Goal: Task Accomplishment & Management: Manage account settings

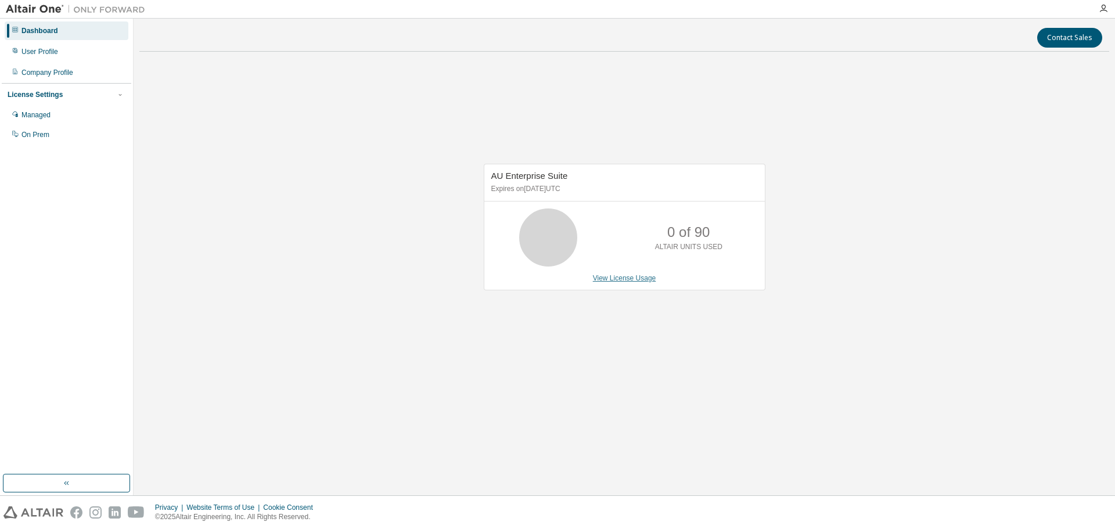
click at [613, 280] on link "View License Usage" at bounding box center [624, 278] width 63 height 8
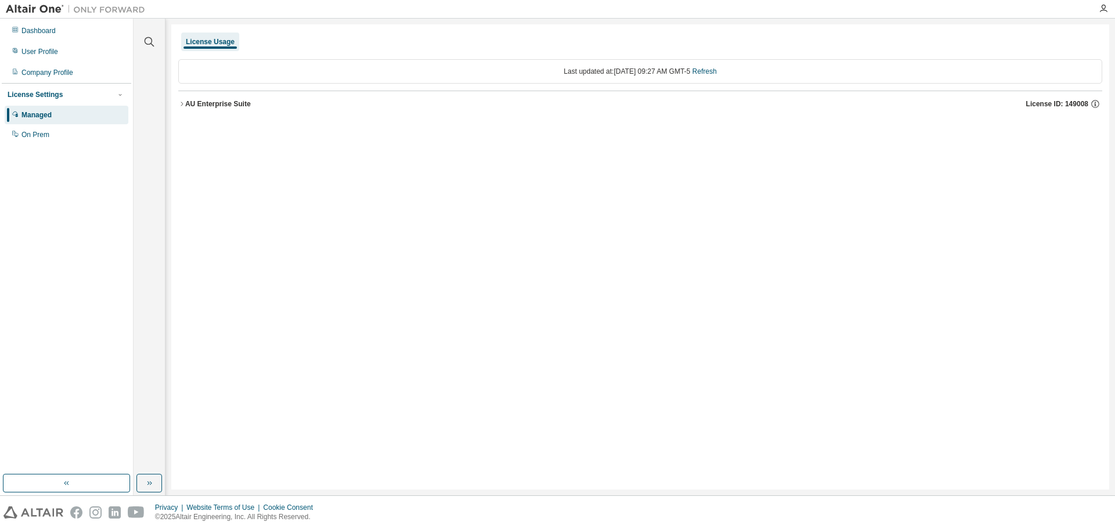
click at [185, 106] on icon "button" at bounding box center [181, 103] width 7 height 7
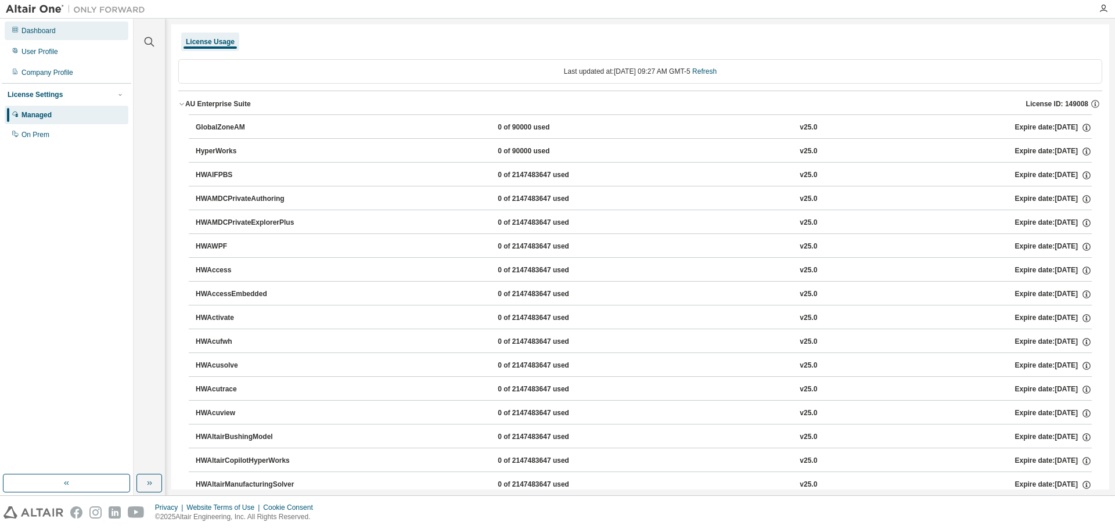
click at [49, 34] on div "Dashboard" at bounding box center [38, 30] width 34 height 9
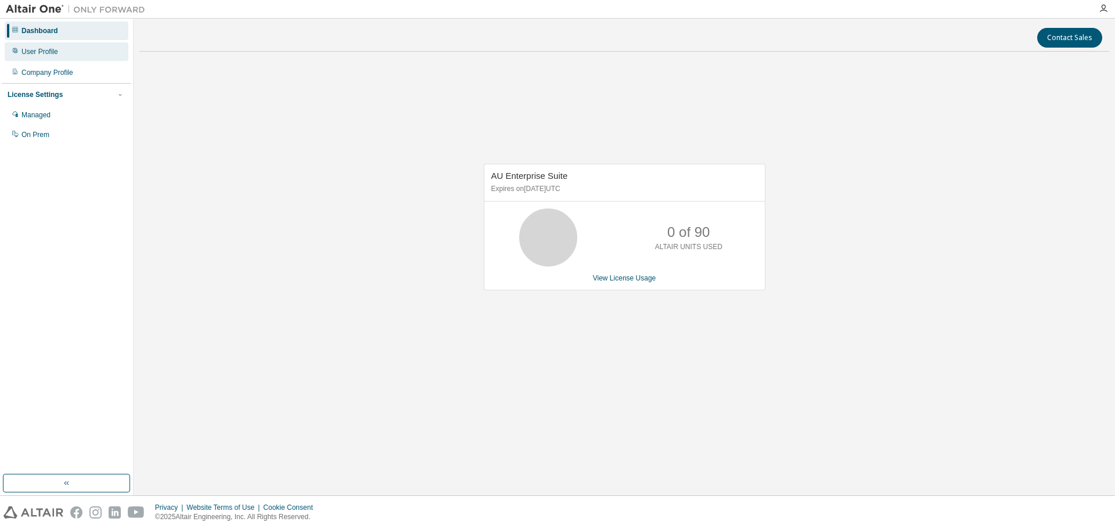
click at [42, 46] on div "User Profile" at bounding box center [67, 51] width 124 height 19
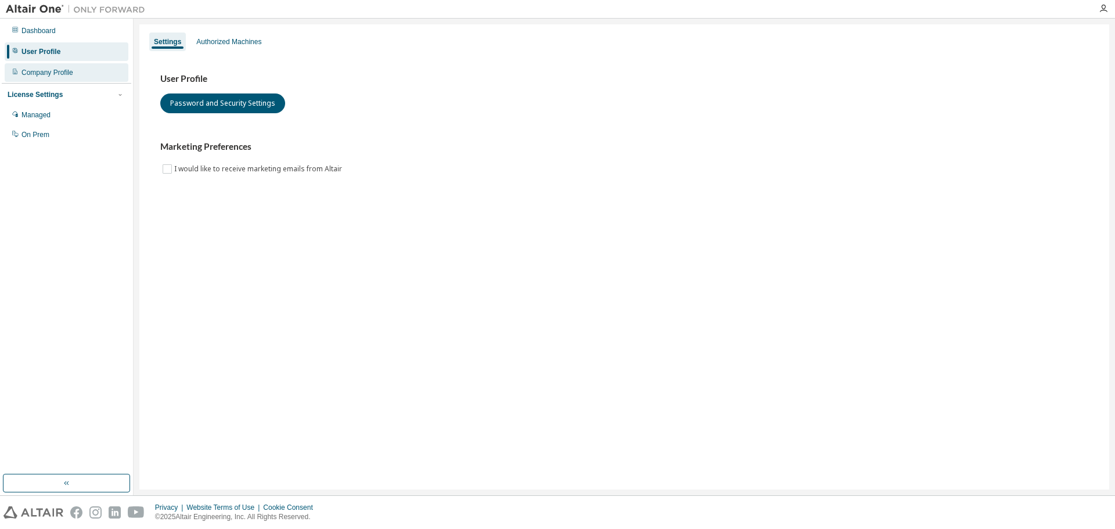
click at [57, 73] on div "Company Profile" at bounding box center [47, 72] width 52 height 9
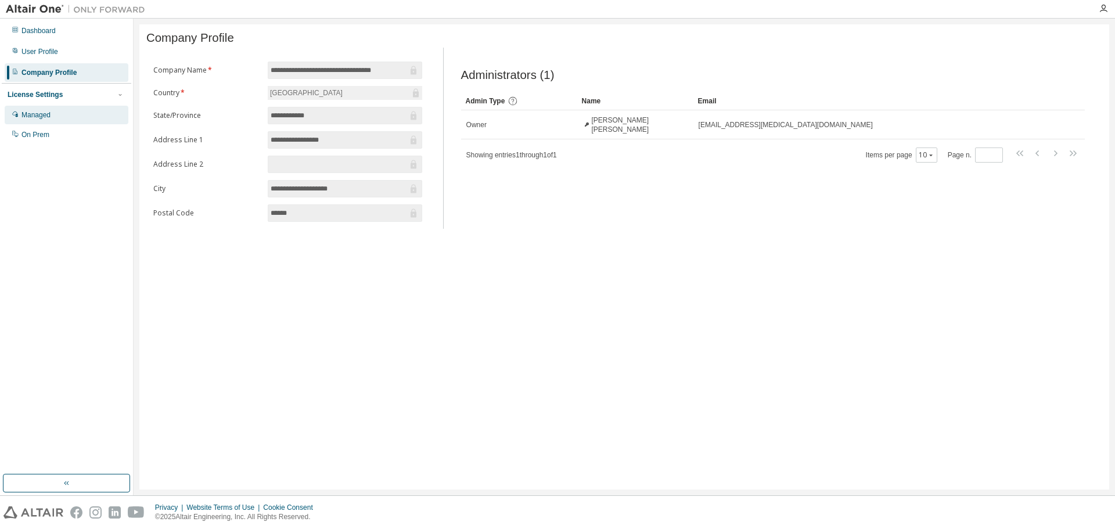
click at [49, 114] on div "Managed" at bounding box center [35, 114] width 29 height 9
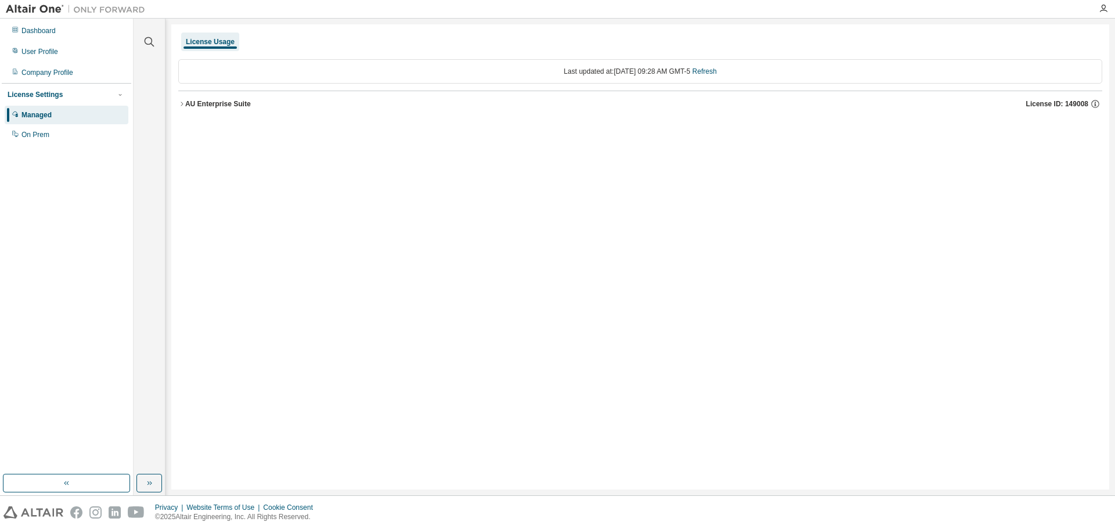
click at [195, 105] on div "AU Enterprise Suite" at bounding box center [218, 103] width 66 height 9
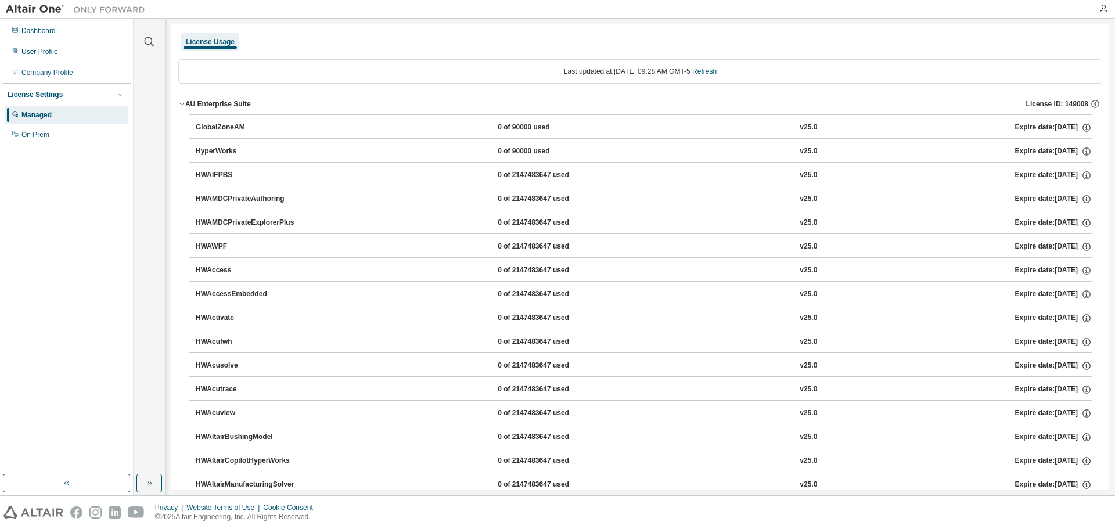
click at [271, 131] on div "GlobalZoneAM" at bounding box center [248, 128] width 105 height 10
click at [194, 128] on div "GlobalZoneAM 0 of 90000 used v25.0 Expire date: 2025-09-26" at bounding box center [640, 126] width 903 height 24
click at [206, 125] on div "GlobalZoneAM" at bounding box center [248, 128] width 105 height 10
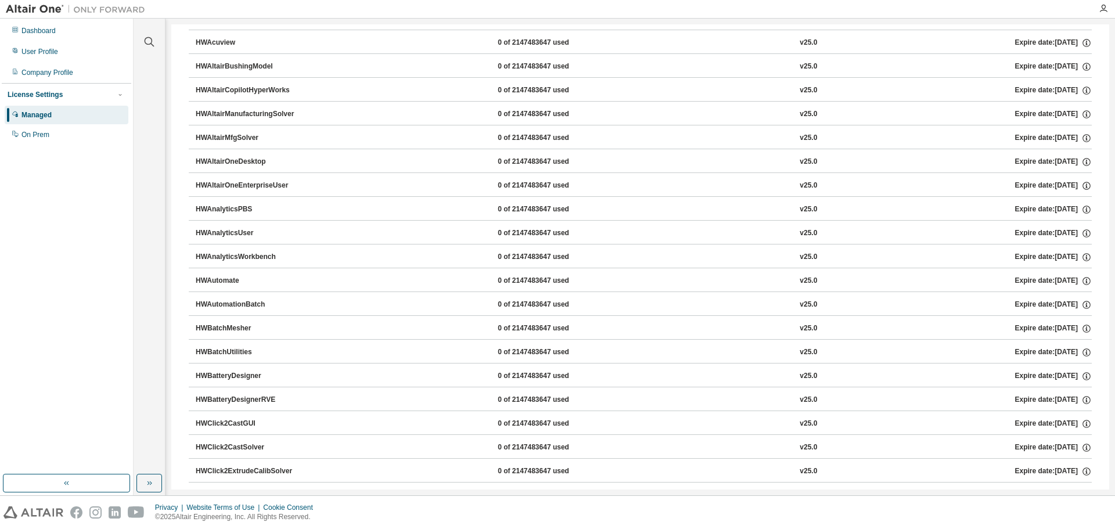
scroll to position [5965, 0]
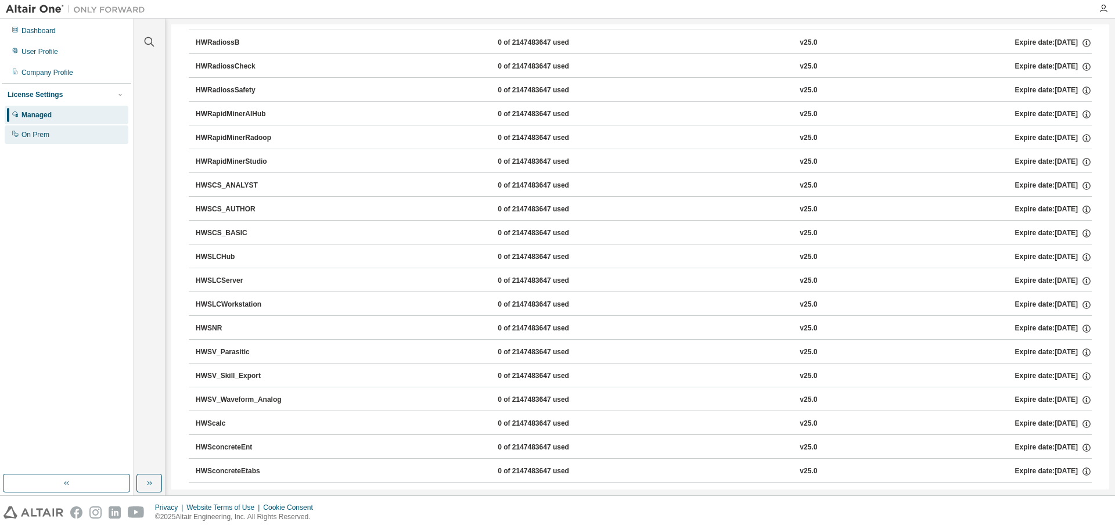
click at [54, 137] on div "On Prem" at bounding box center [67, 134] width 124 height 19
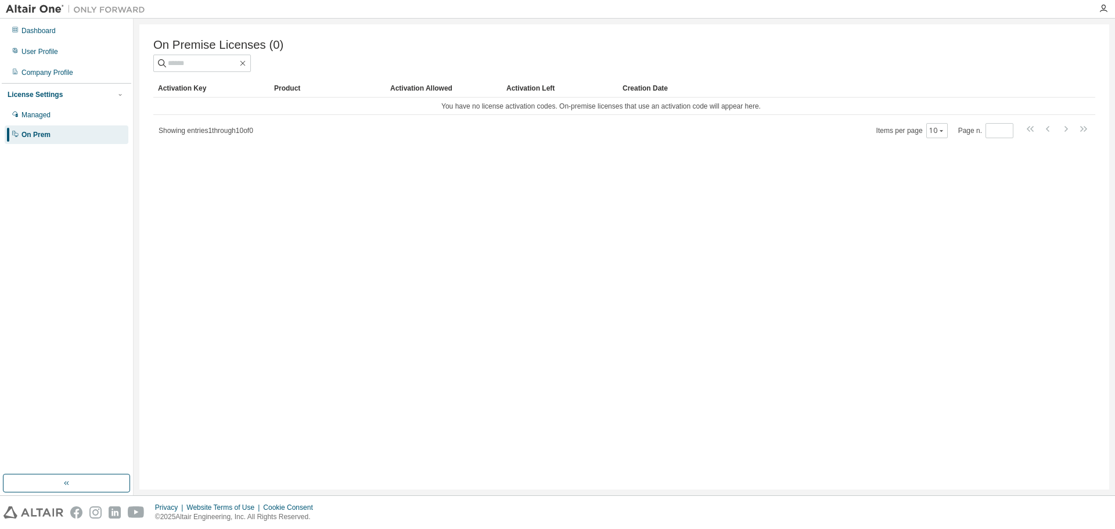
click at [203, 134] on span "Showing entries 1 through 10 of 0" at bounding box center [206, 131] width 95 height 8
drag, startPoint x: 494, startPoint y: 108, endPoint x: 516, endPoint y: 108, distance: 22.6
click at [516, 108] on td "You have no license activation codes. On-premise licenses that use an activatio…" at bounding box center [600, 106] width 895 height 17
click at [82, 114] on div "Managed" at bounding box center [67, 115] width 124 height 19
